Goal: Information Seeking & Learning: Understand process/instructions

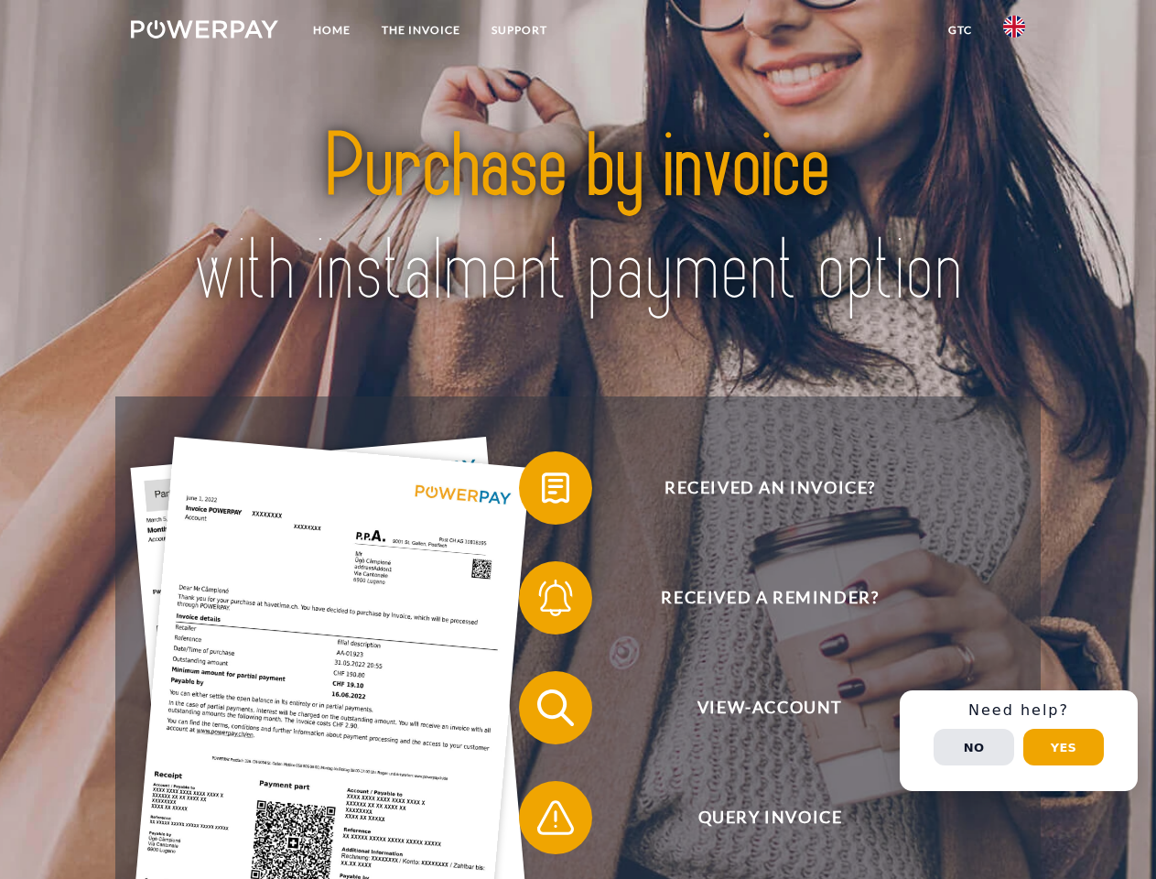
click at [204, 32] on img at bounding box center [204, 29] width 147 height 18
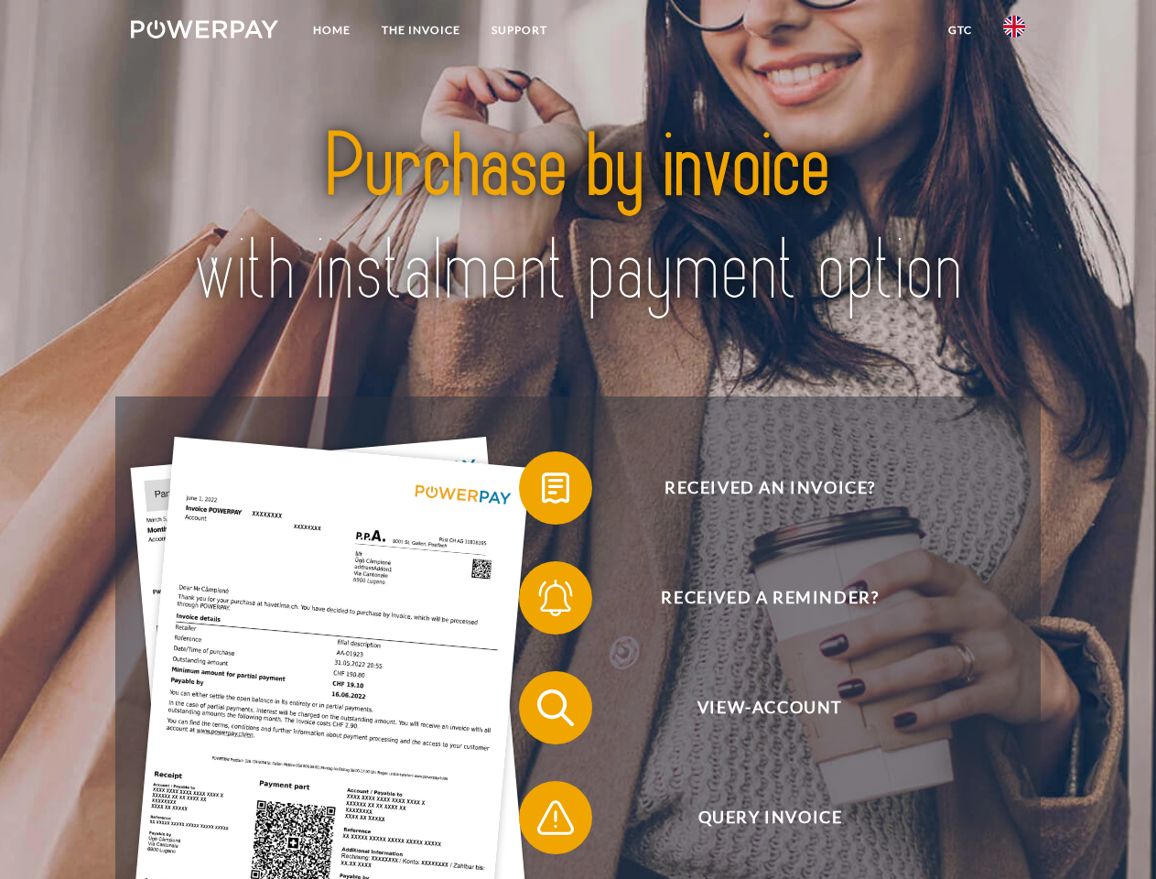
click at [1014, 32] on img at bounding box center [1014, 27] width 22 height 22
click at [960, 30] on link "GTC" at bounding box center [960, 30] width 55 height 33
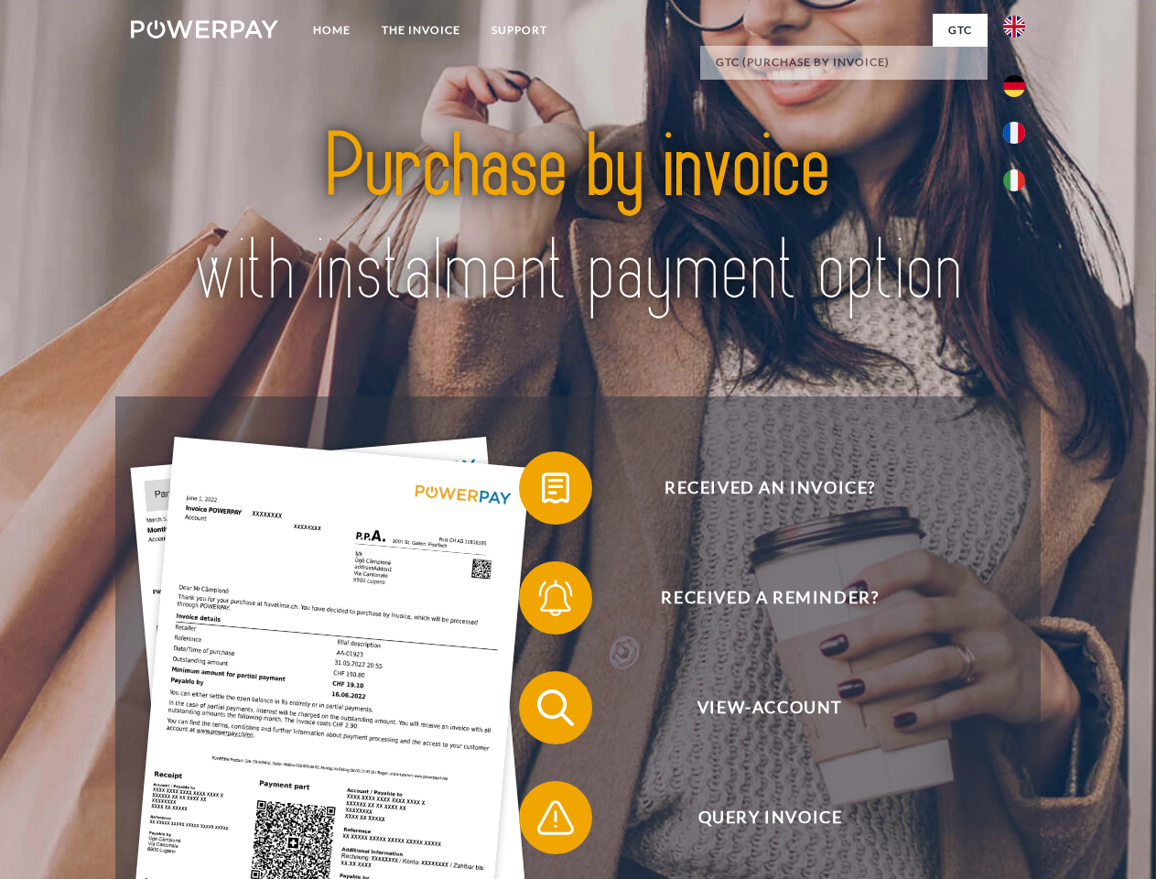
click at [542, 492] on span at bounding box center [529, 488] width 92 height 92
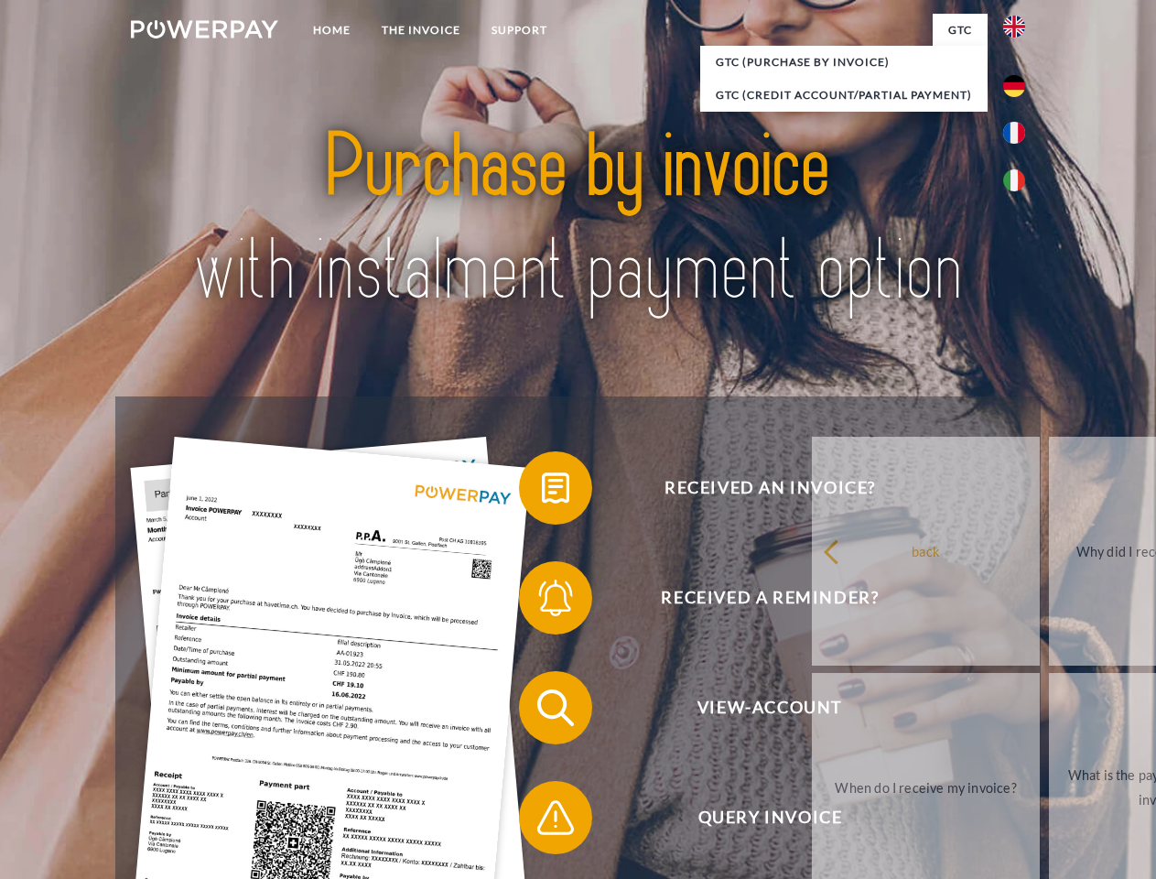
click at [542, 602] on span at bounding box center [529, 598] width 92 height 92
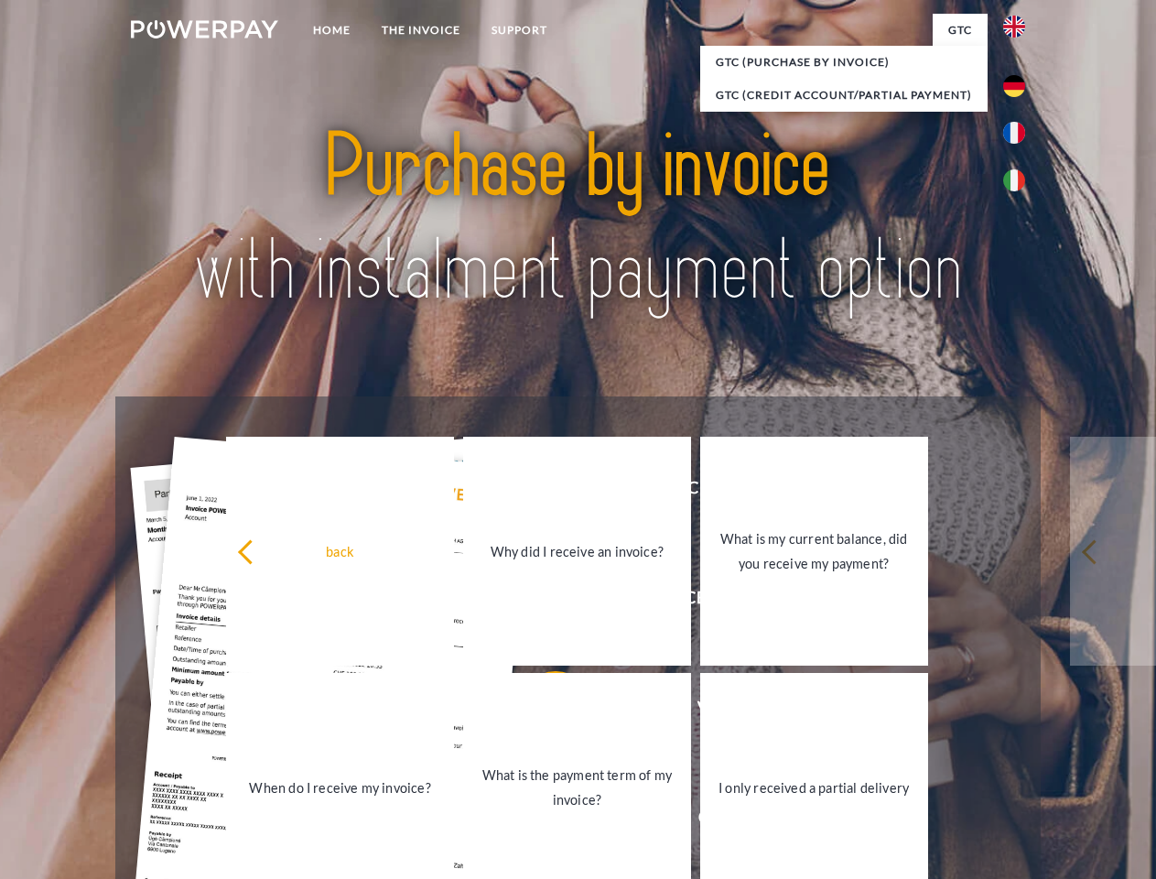
click at [542, 711] on link "What is the payment term of my invoice?" at bounding box center [577, 787] width 228 height 229
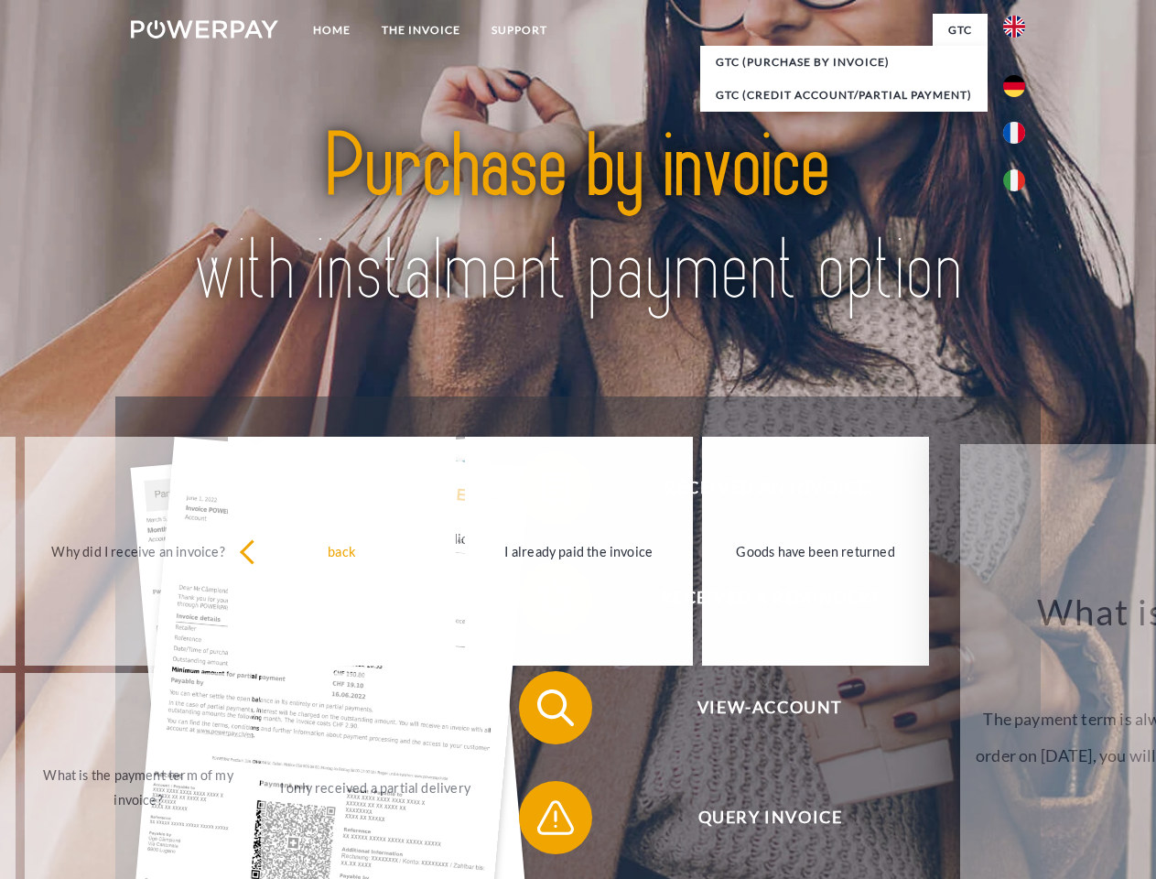
click at [542, 821] on div "Received an invoice? Received a reminder? View-Account Query Invoice" at bounding box center [577, 762] width 925 height 732
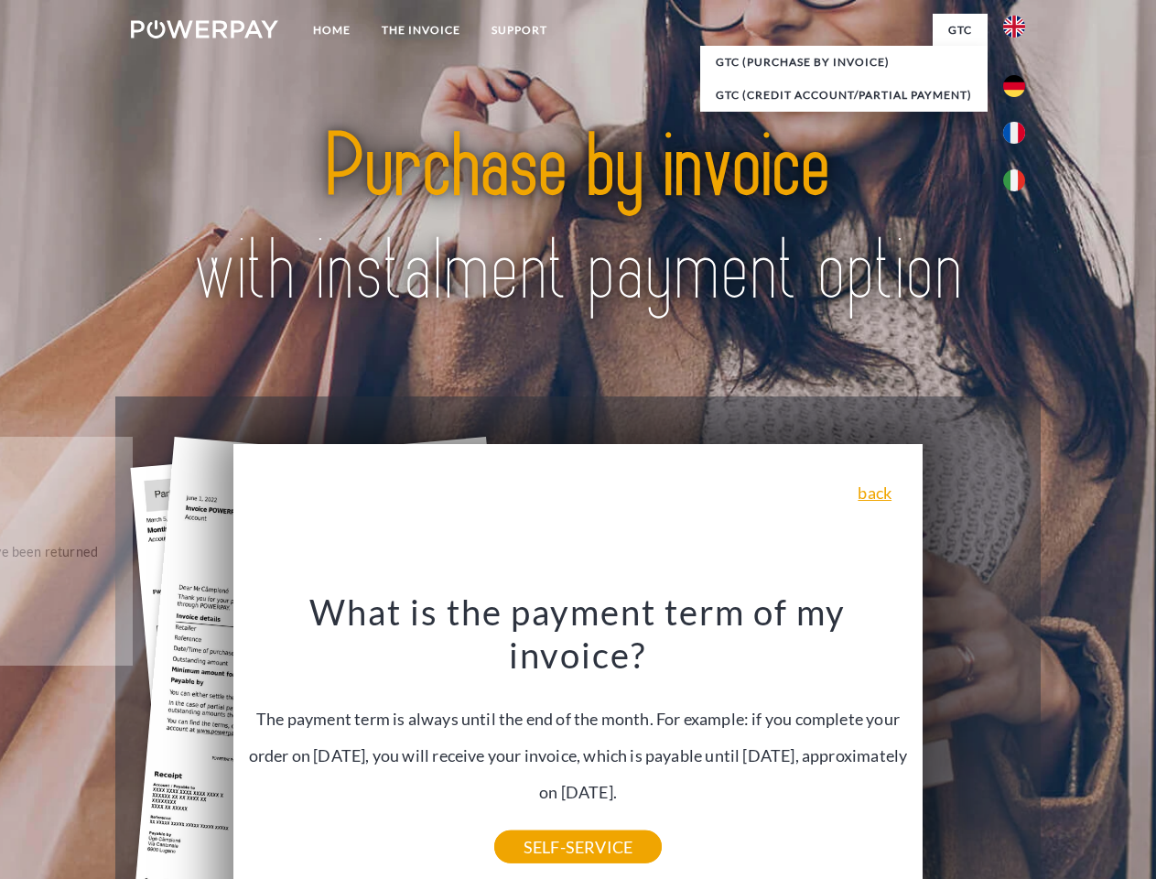
click at [1019, 741] on div "Received an invoice? Received a reminder? View-Account Query Invoice" at bounding box center [577, 762] width 925 height 732
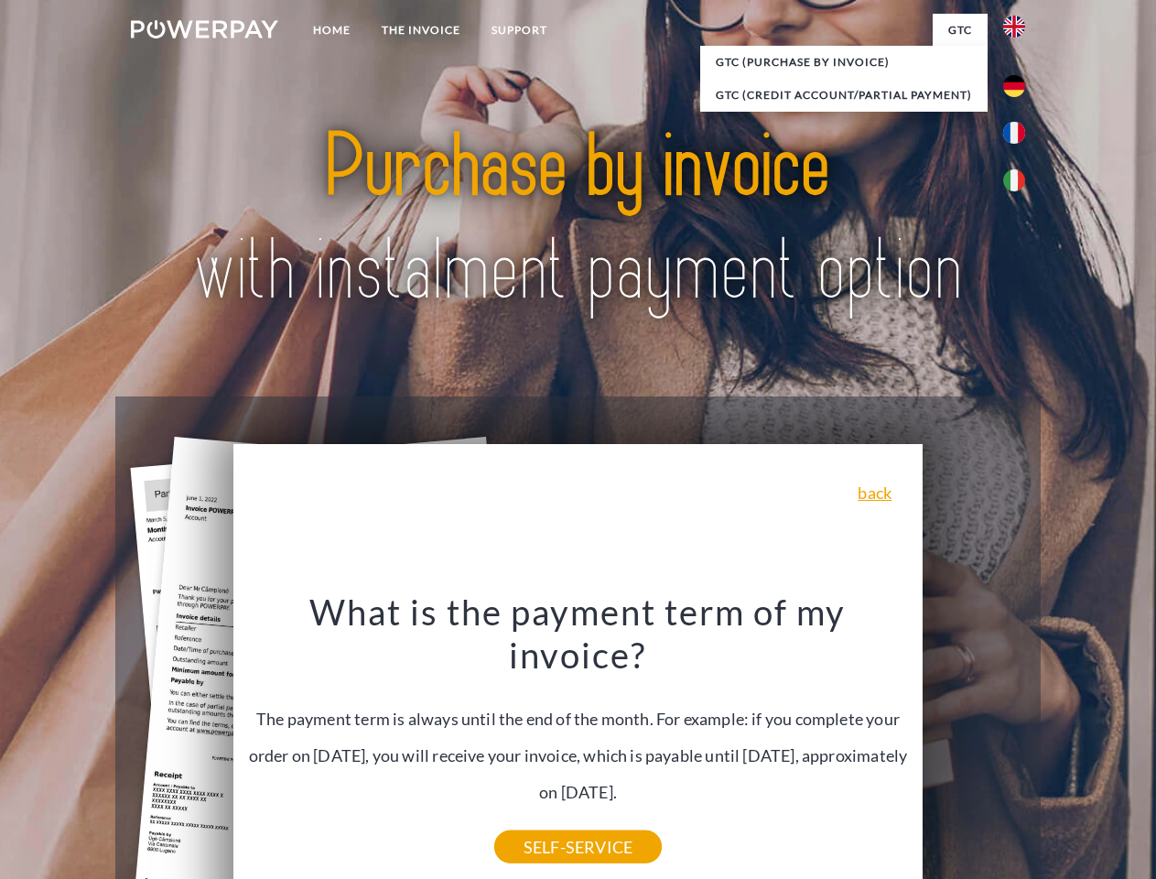
click at [974, 744] on span "View-Account" at bounding box center [770, 707] width 449 height 73
click at [1064, 747] on header "Home THE INVOICE Support" at bounding box center [578, 632] width 1156 height 1264
